Goal: Entertainment & Leisure: Consume media (video, audio)

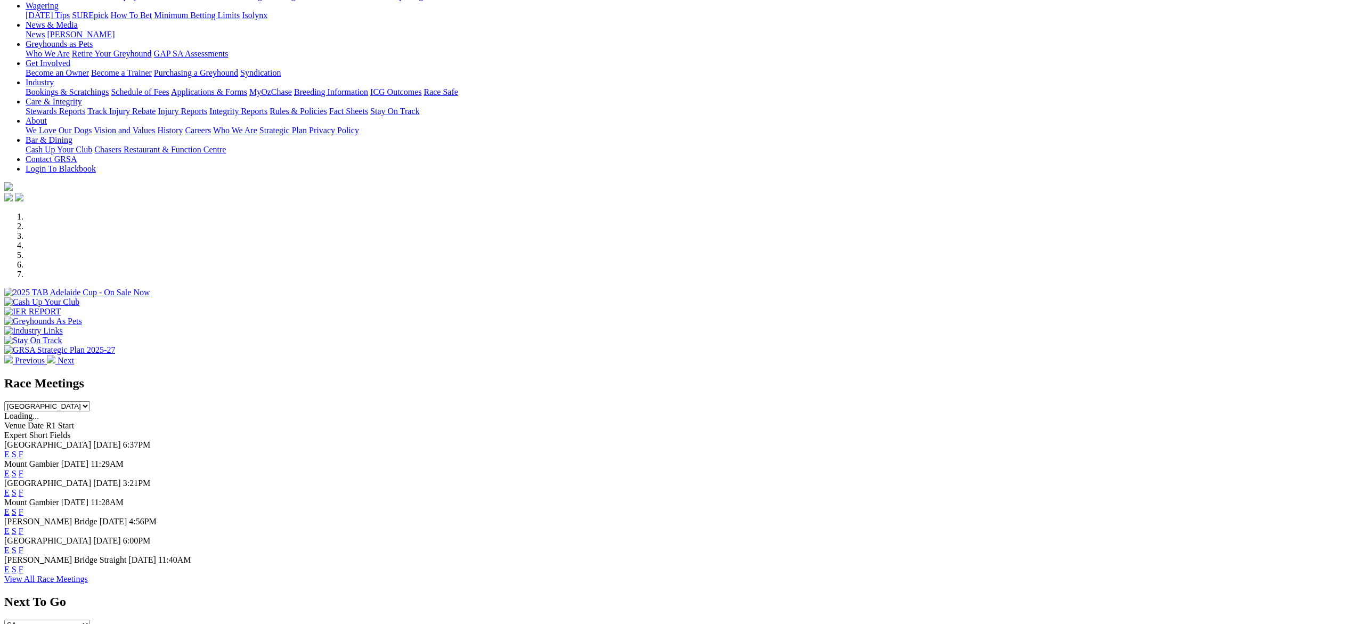
scroll to position [129, 0]
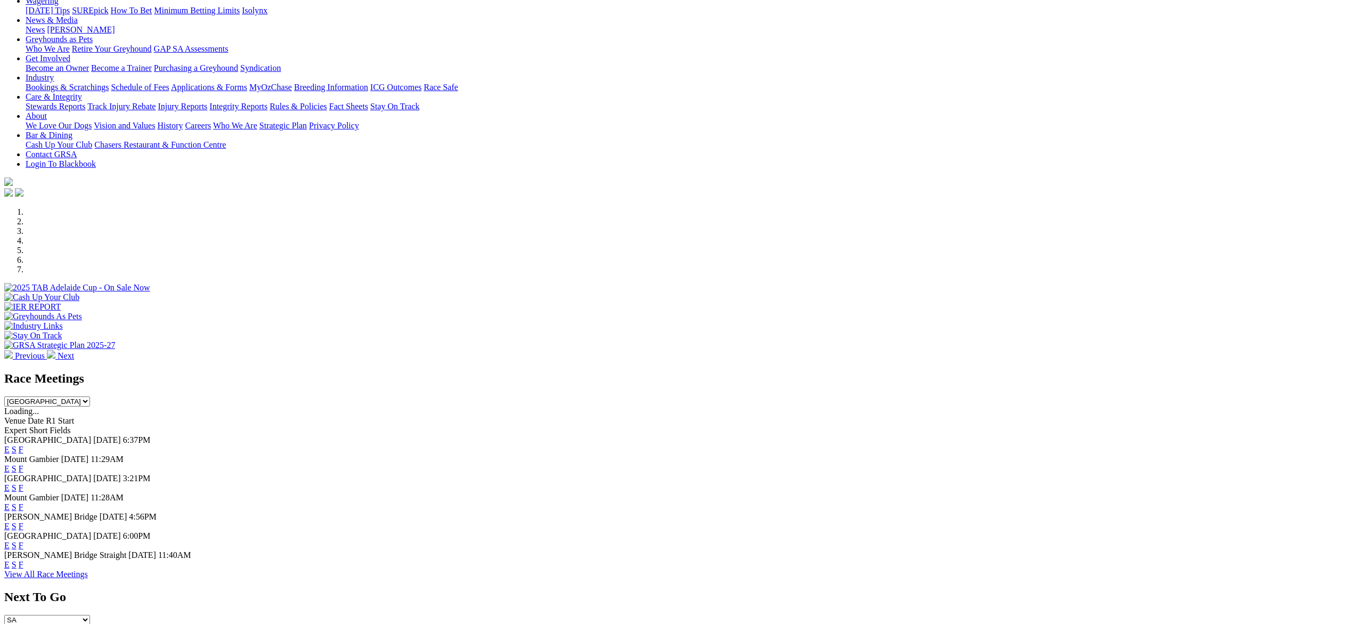
click at [90, 396] on select "South Australia New South Wales Northern Territory Queensland Tasmania Victoria…" at bounding box center [47, 401] width 86 height 10
select select "NSW"
click at [90, 396] on select "South Australia New South Wales Northern Territory Queensland Tasmania Victoria…" at bounding box center [47, 401] width 86 height 10
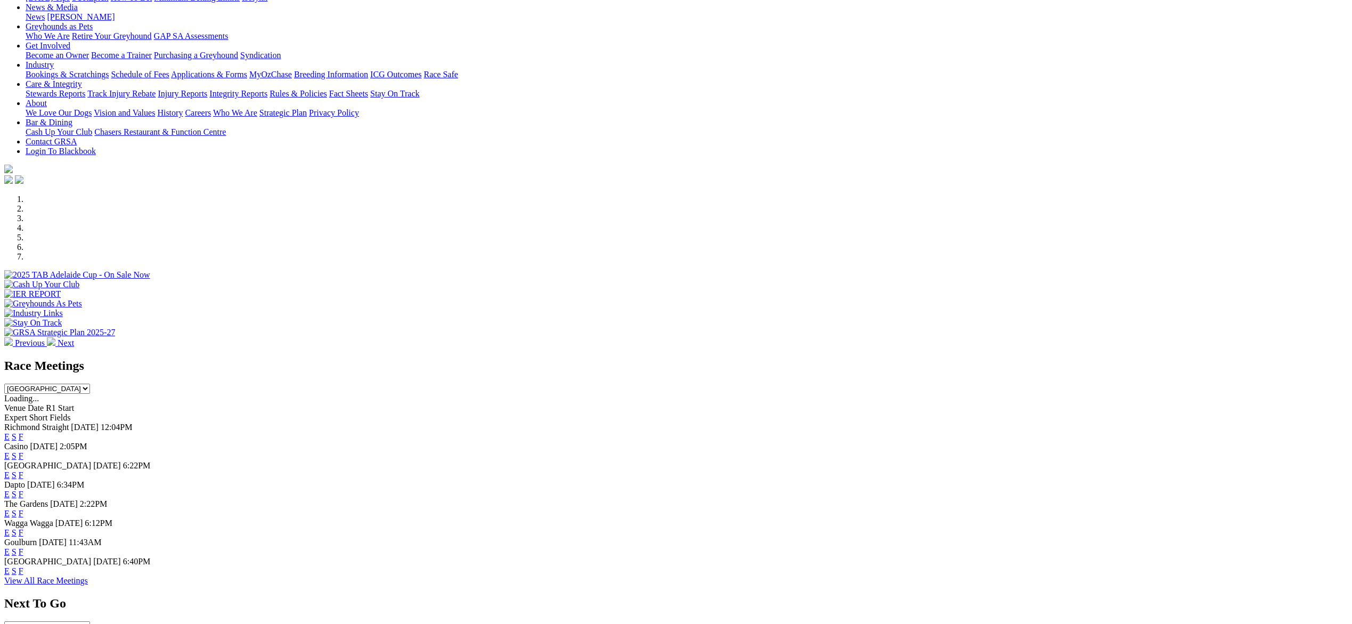
scroll to position [142, 0]
click at [10, 451] on link "E" at bounding box center [6, 455] width 5 height 9
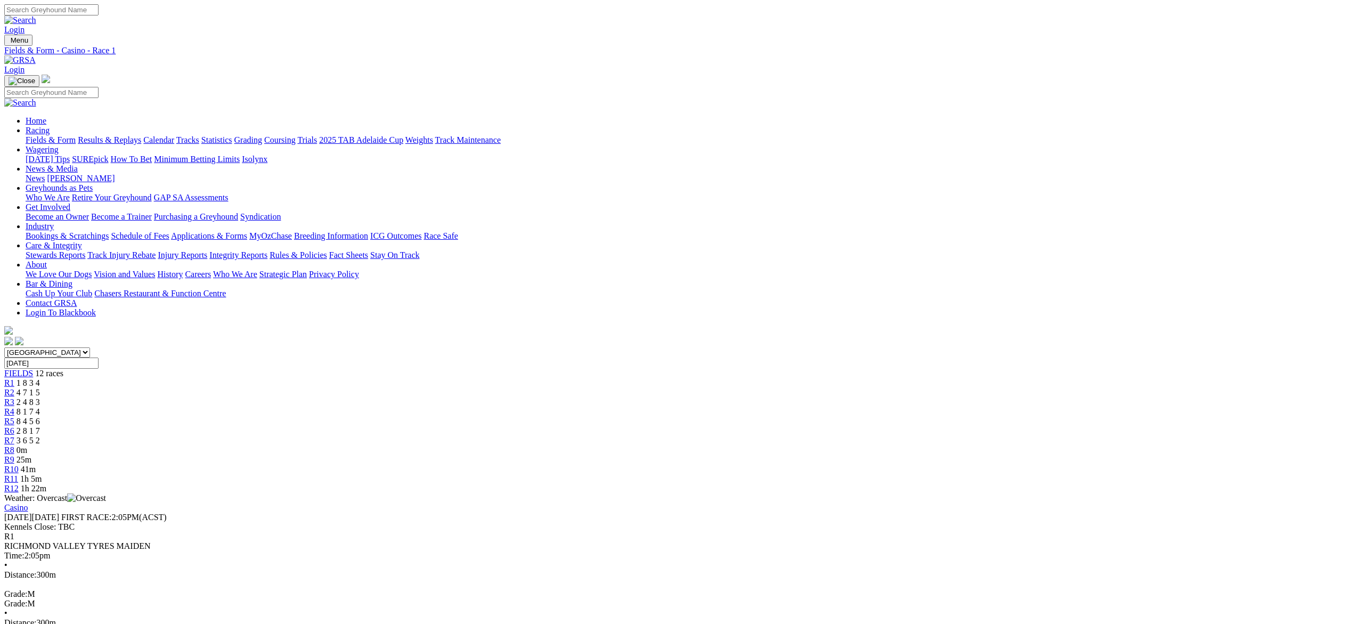
click at [27, 445] on span "0m" at bounding box center [22, 449] width 11 height 9
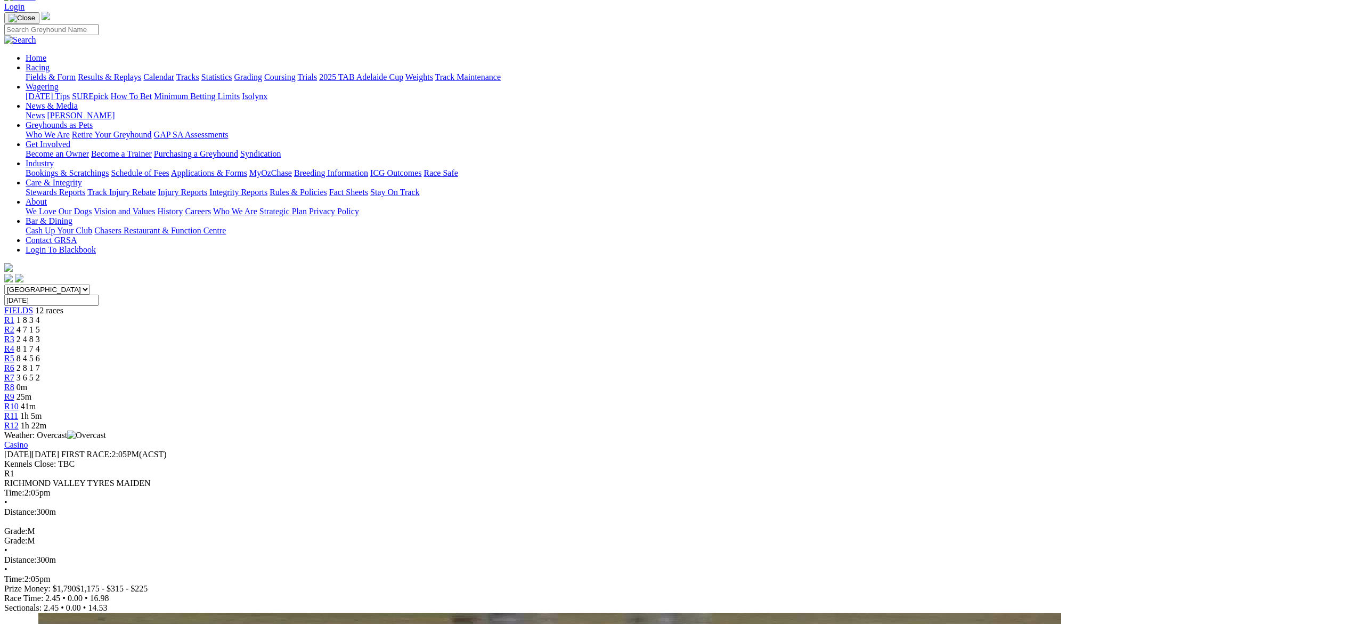
scroll to position [67, 0]
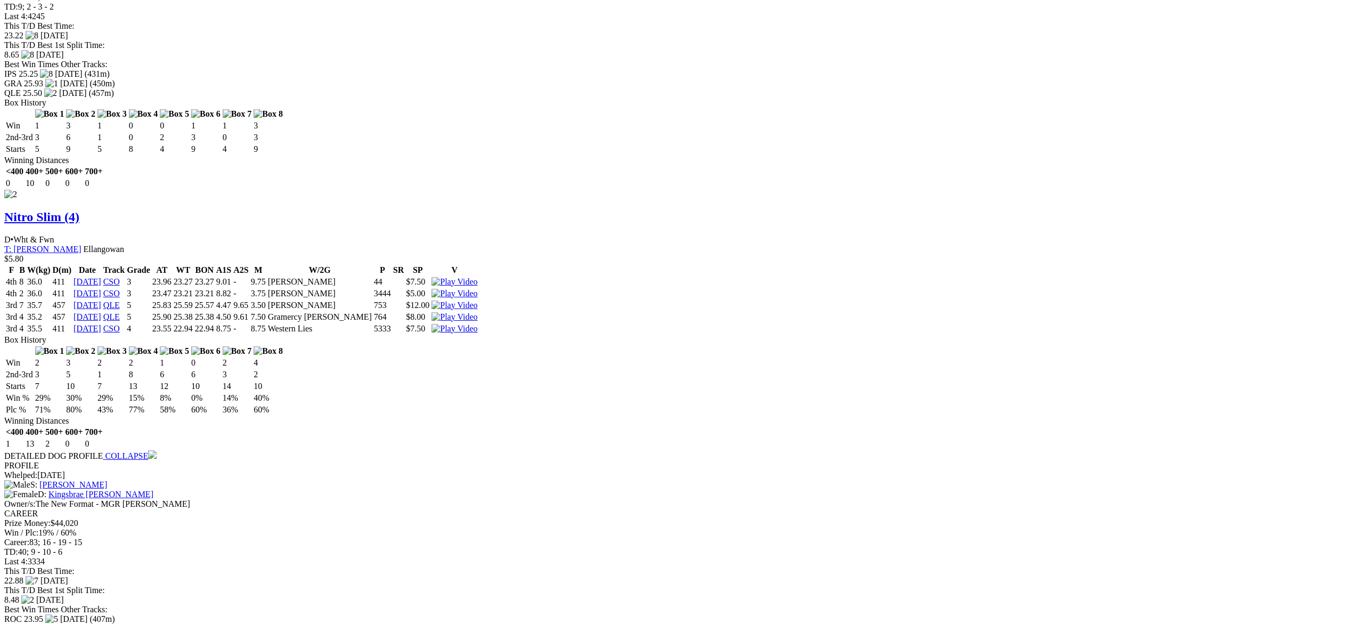
scroll to position [1455, 0]
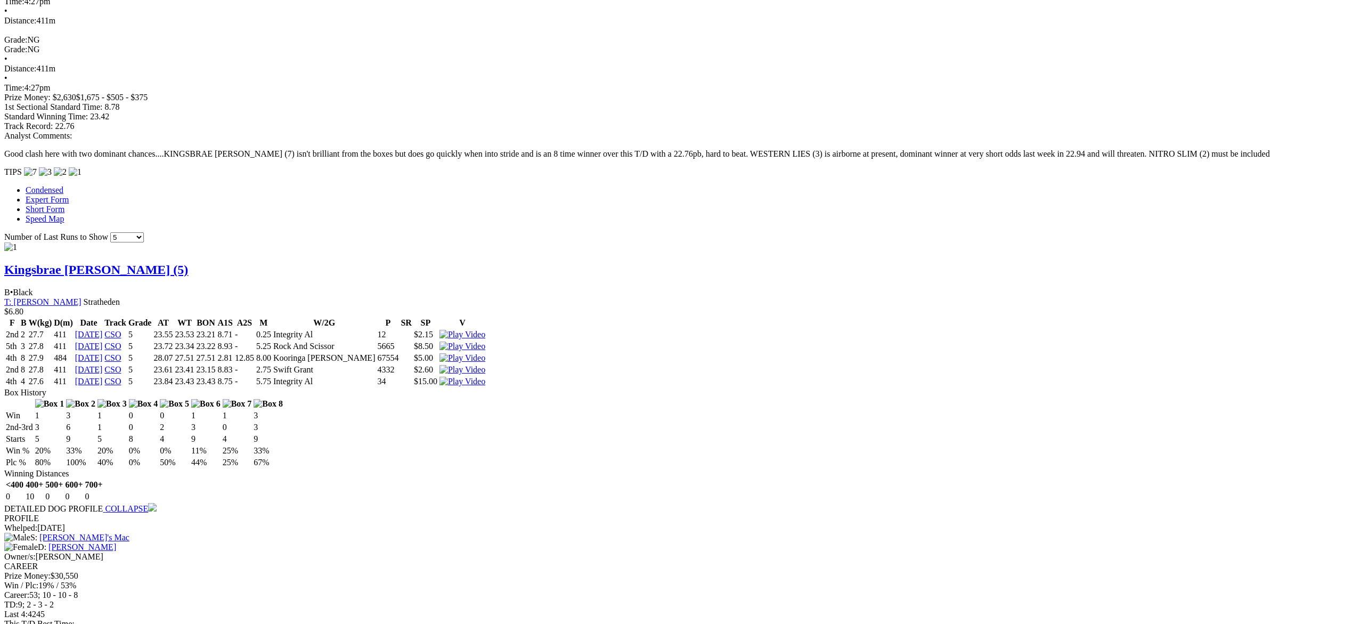
scroll to position [712, 0]
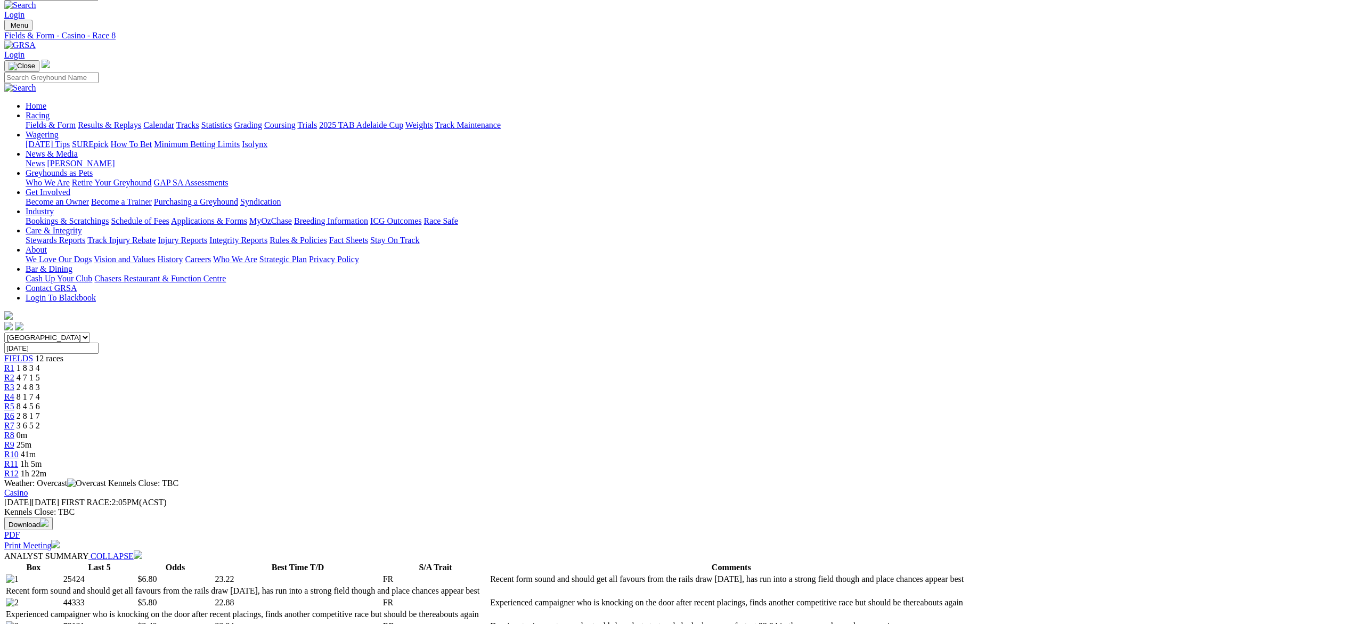
scroll to position [15, 0]
click at [14, 440] on span "R9" at bounding box center [9, 444] width 10 height 9
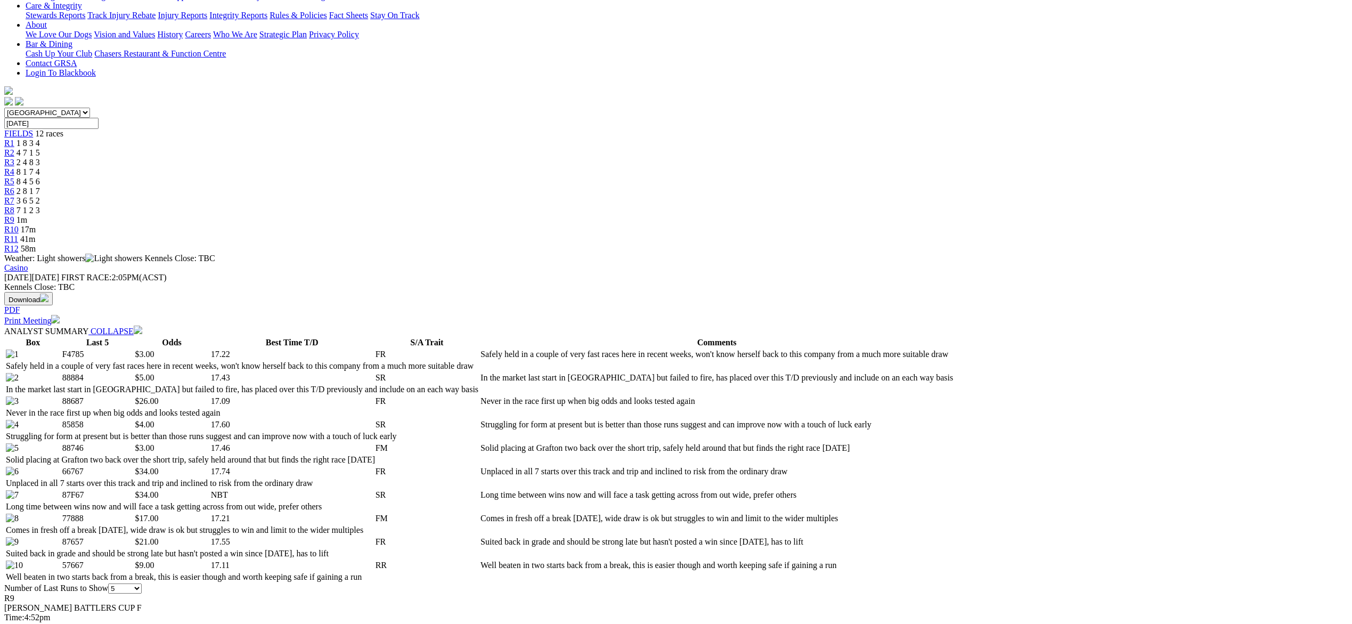
scroll to position [246, 0]
